Goal: Information Seeking & Learning: Learn about a topic

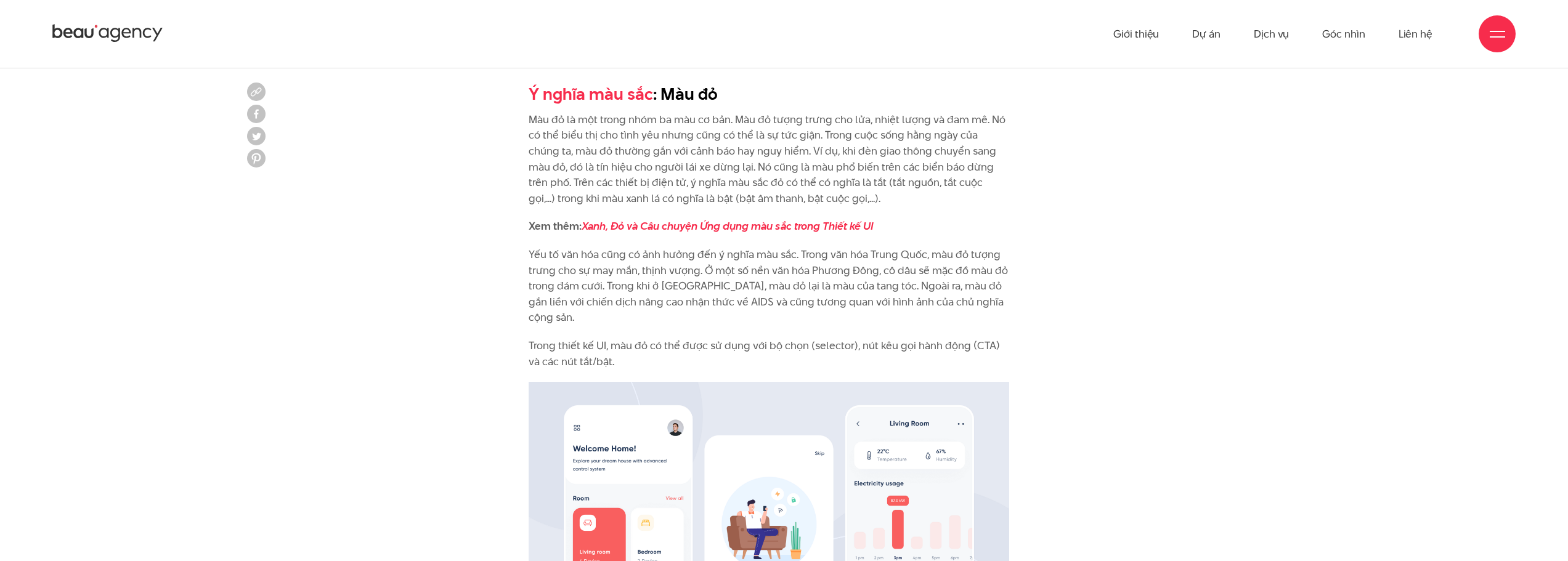
scroll to position [1170, 0]
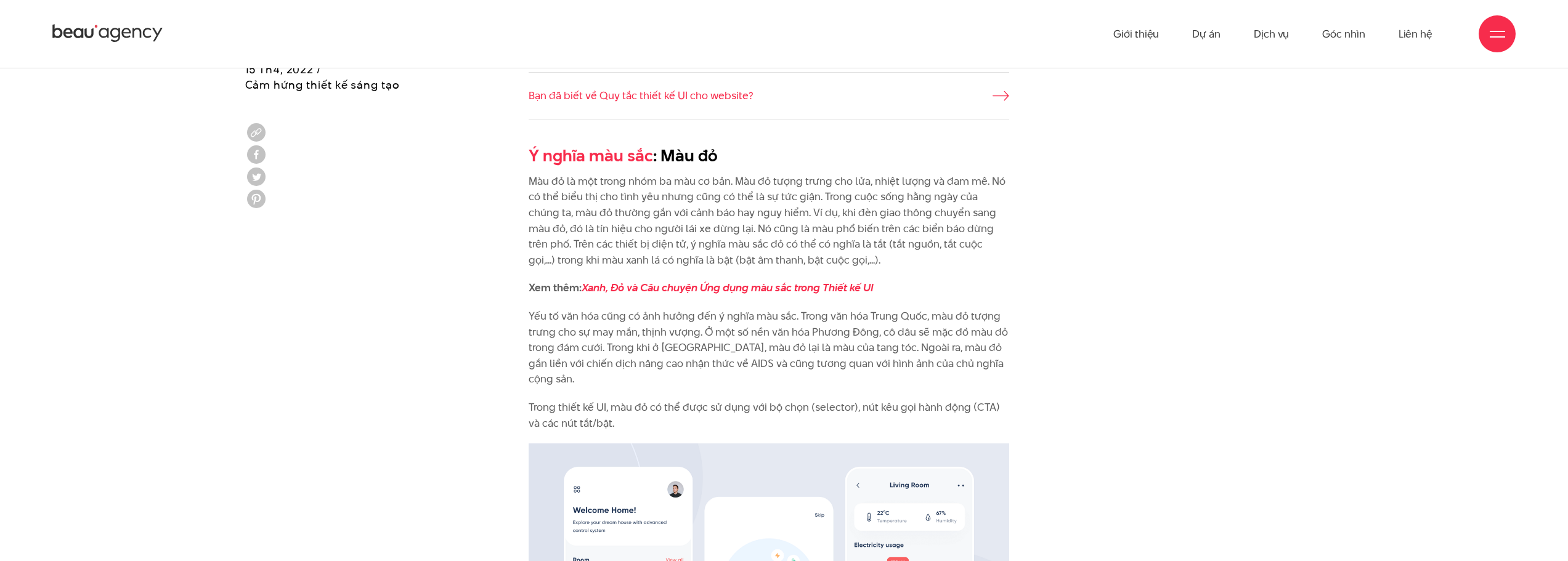
click at [611, 194] on p "Màu đỏ là một trong nhóm ba màu cơ bản. Màu đỏ tượng trưng cho lửa, nhiệt lượng…" at bounding box center [769, 222] width 480 height 95
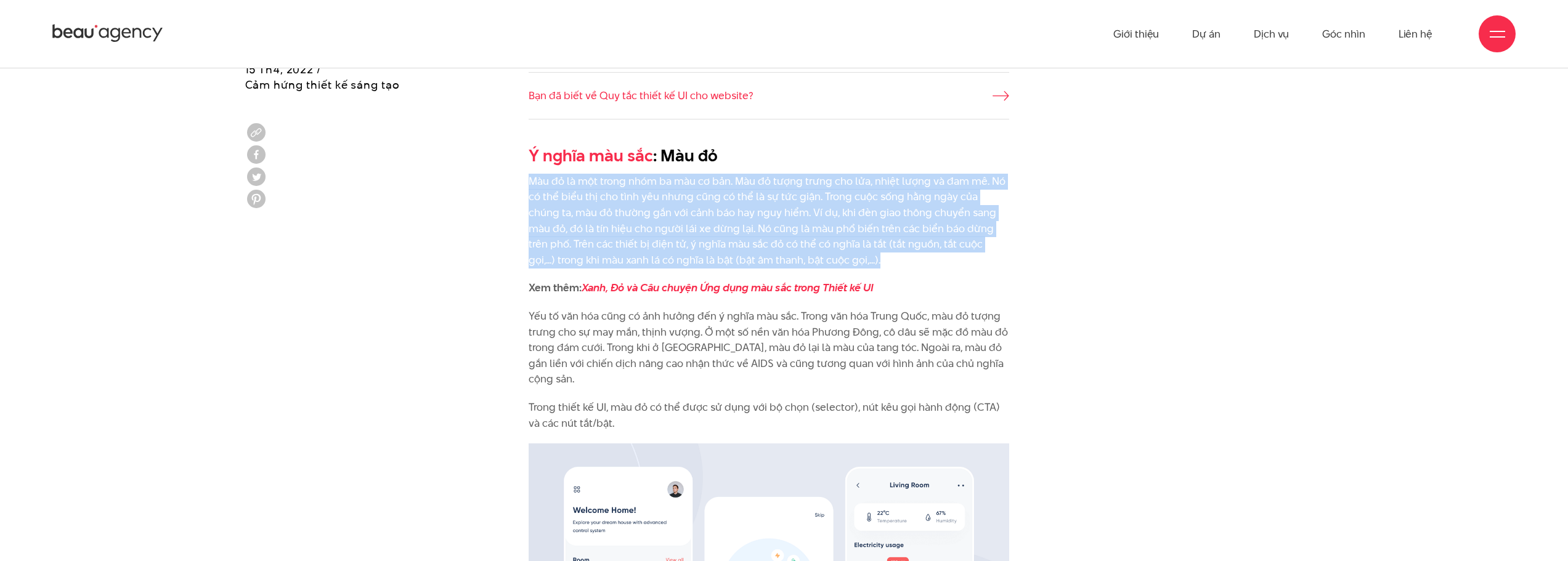
click at [611, 194] on p "Màu đỏ là một trong nhóm ba màu cơ bản. Màu đỏ tượng trưng cho lửa, nhiệt lượng…" at bounding box center [769, 222] width 480 height 95
click at [683, 218] on p "Màu đỏ là một trong nhóm ba màu cơ bản. Màu đỏ tượng trưng cho lửa, nhiệt lượng…" at bounding box center [769, 222] width 480 height 95
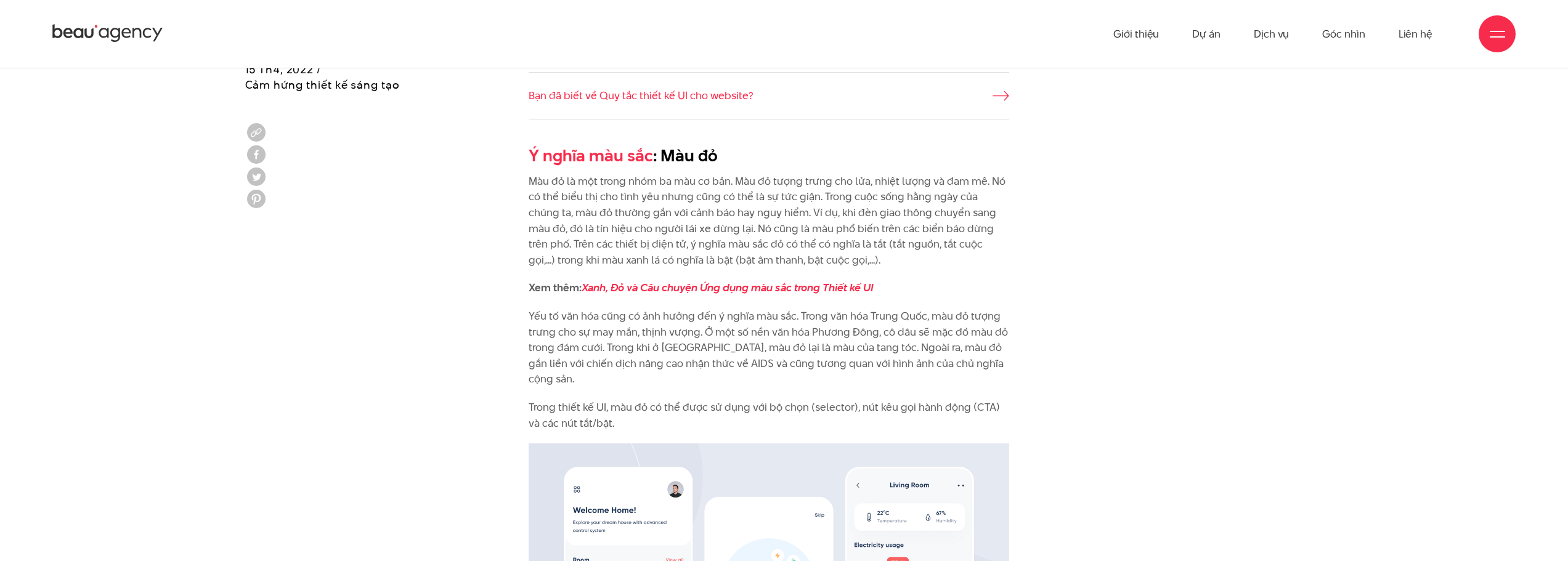
click at [683, 218] on p "Màu đỏ là một trong nhóm ba màu cơ bản. Màu đỏ tượng trưng cho lửa, nhiệt lượng…" at bounding box center [769, 222] width 480 height 95
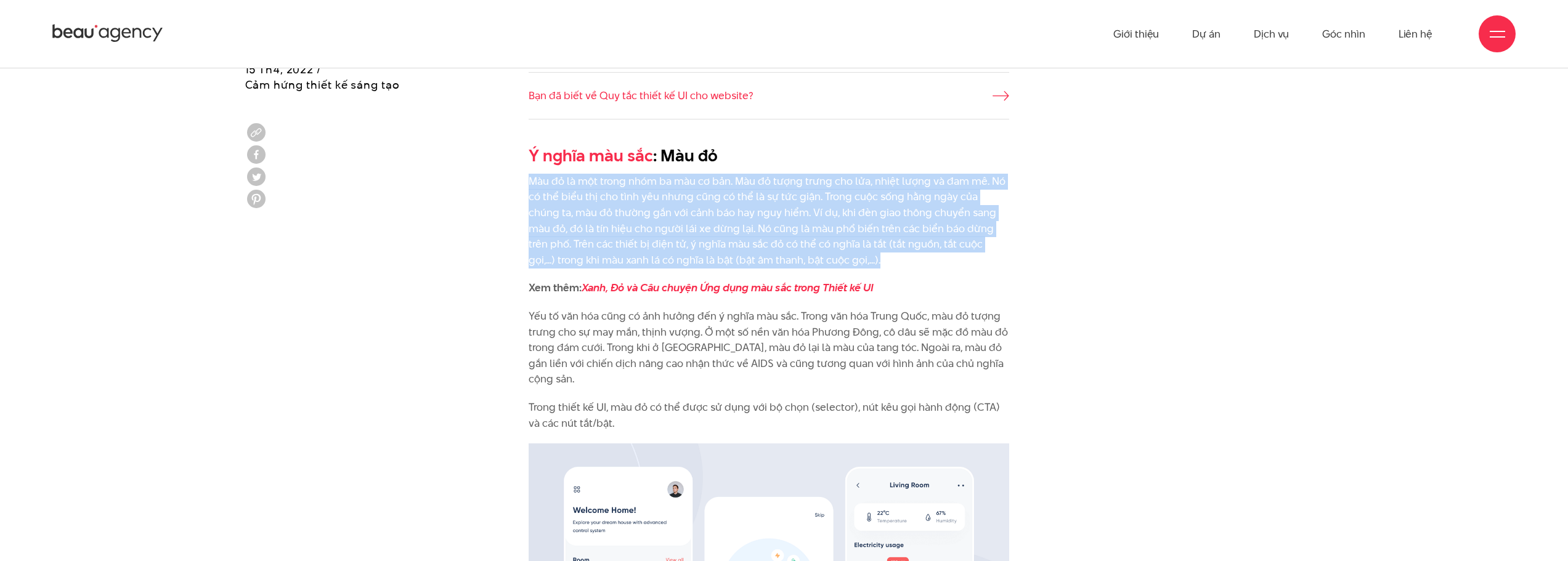
click at [683, 218] on p "Màu đỏ là một trong nhóm ba màu cơ bản. Màu đỏ tượng trưng cho lửa, nhiệt lượng…" at bounding box center [769, 222] width 480 height 95
click at [600, 242] on p "Màu đỏ là một trong nhóm ba màu cơ bản. Màu đỏ tượng trưng cho lửa, nhiệt lượng…" at bounding box center [769, 222] width 480 height 95
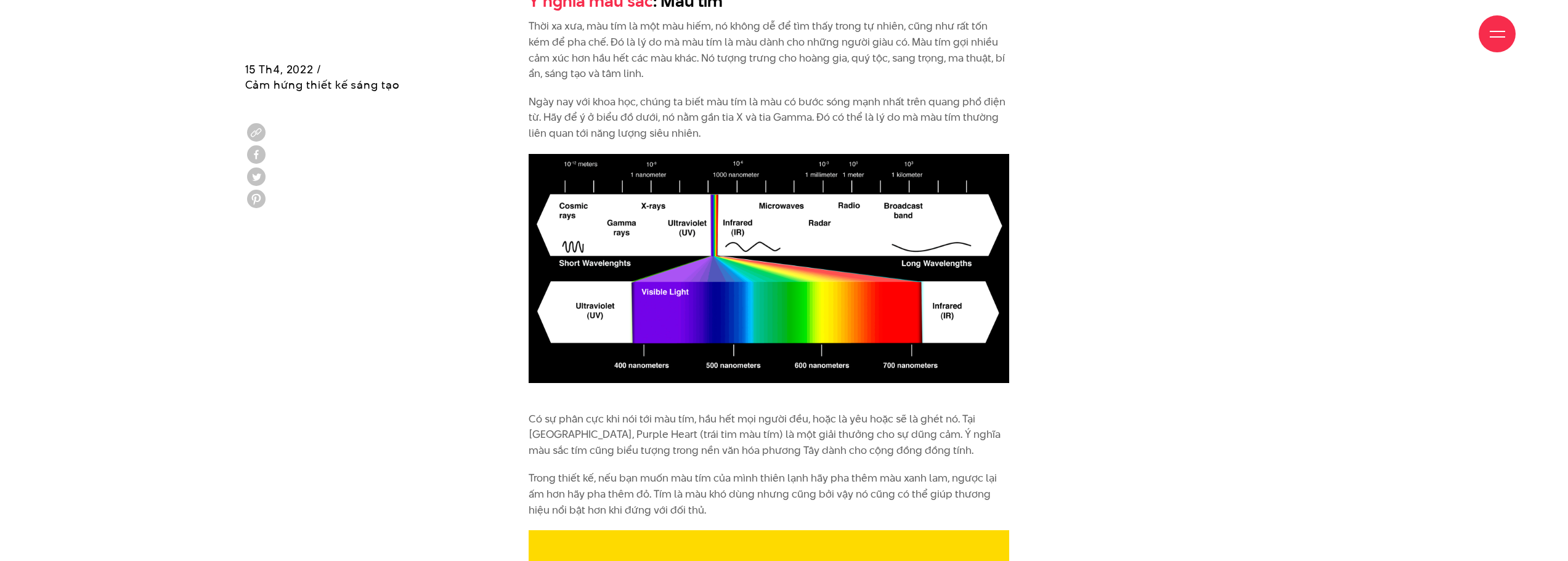
scroll to position [4498, 0]
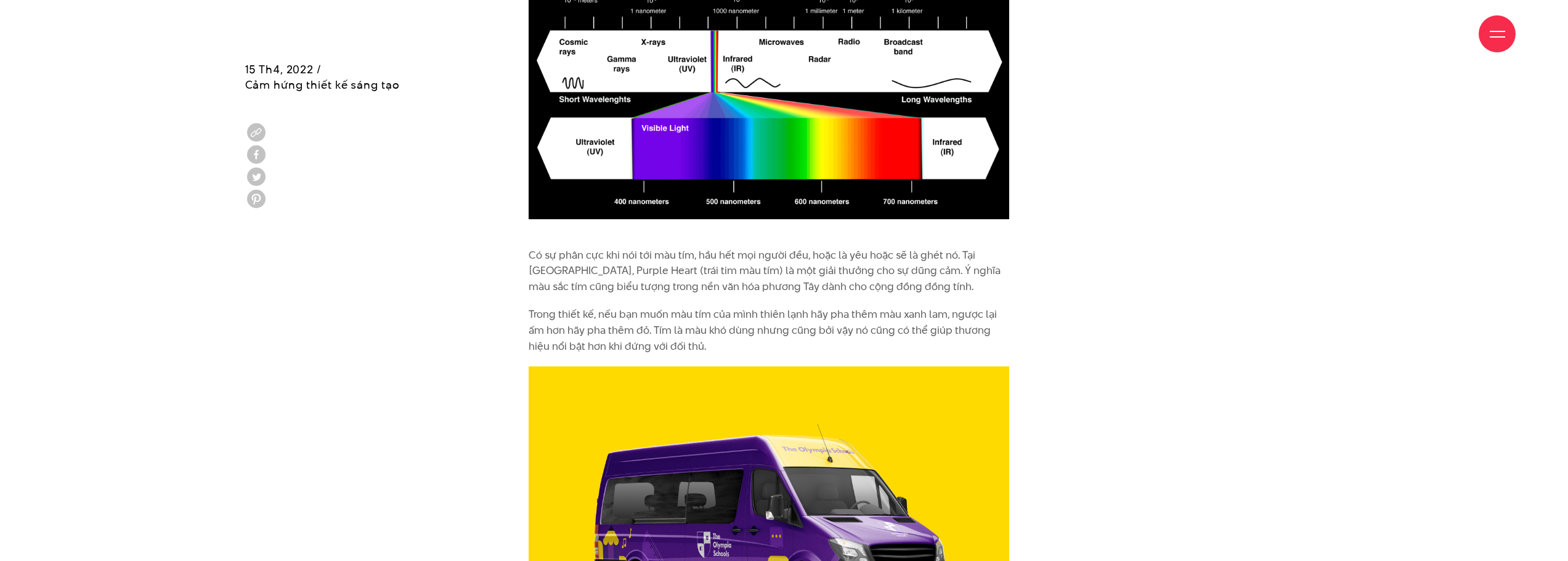
click at [647, 307] on p "Trong thiết kế, nếu bạn muốn màu tím của mình thiên lạnh hãy pha thêm màu xanh …" at bounding box center [769, 331] width 480 height 48
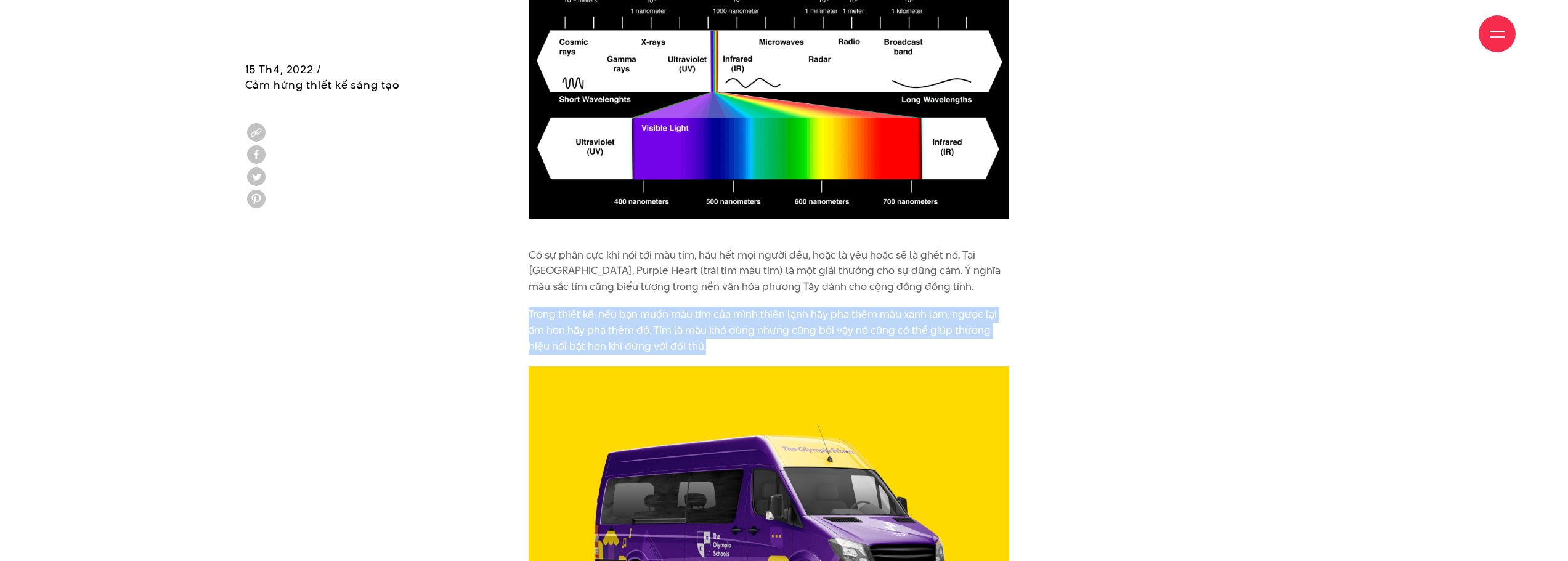
click at [647, 307] on p "Trong thiết kế, nếu bạn muốn màu tím của mình thiên lạnh hãy pha thêm màu xanh …" at bounding box center [769, 331] width 480 height 48
click at [674, 307] on p "Trong thiết kế, nếu bạn muốn màu tím của mình thiên lạnh hãy pha thêm màu xanh …" at bounding box center [769, 331] width 480 height 48
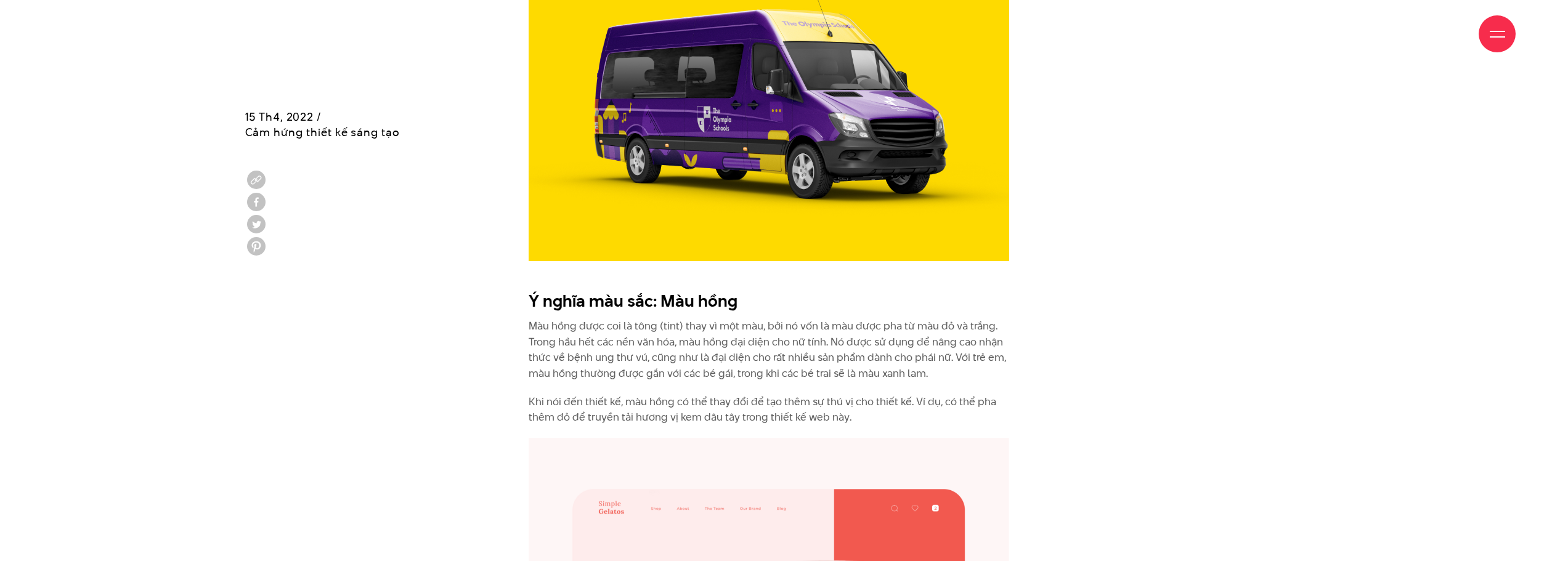
scroll to position [4991, 0]
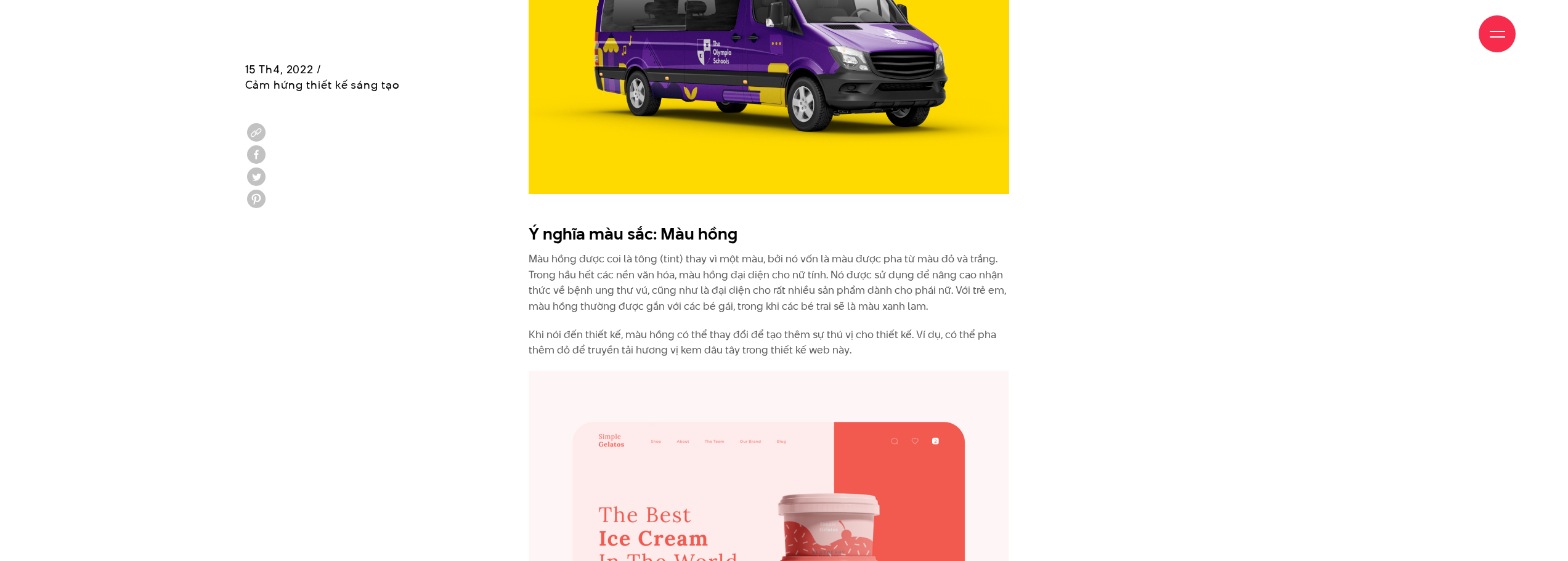
click at [649, 251] on p "Màu hồng được coi là tông (tint) thay vì một màu, bởi nó vốn là màu được pha từ…" at bounding box center [769, 283] width 480 height 63
